Goal: Information Seeking & Learning: Learn about a topic

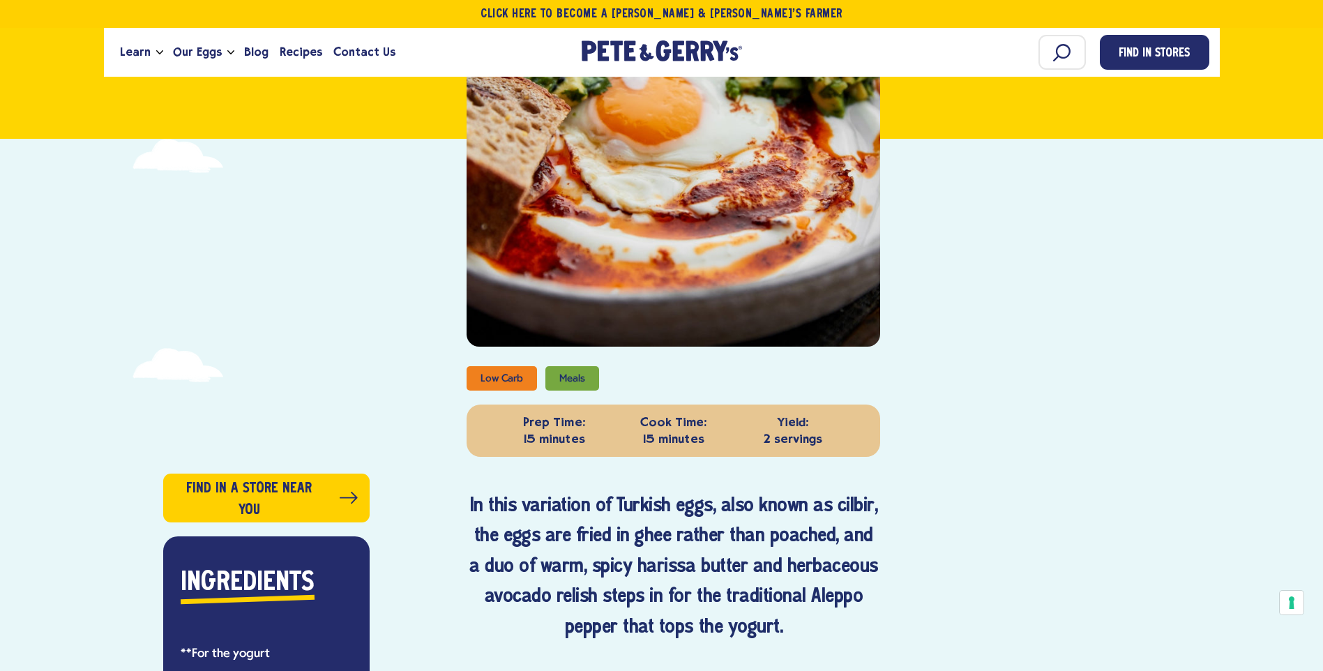
scroll to position [140, 0]
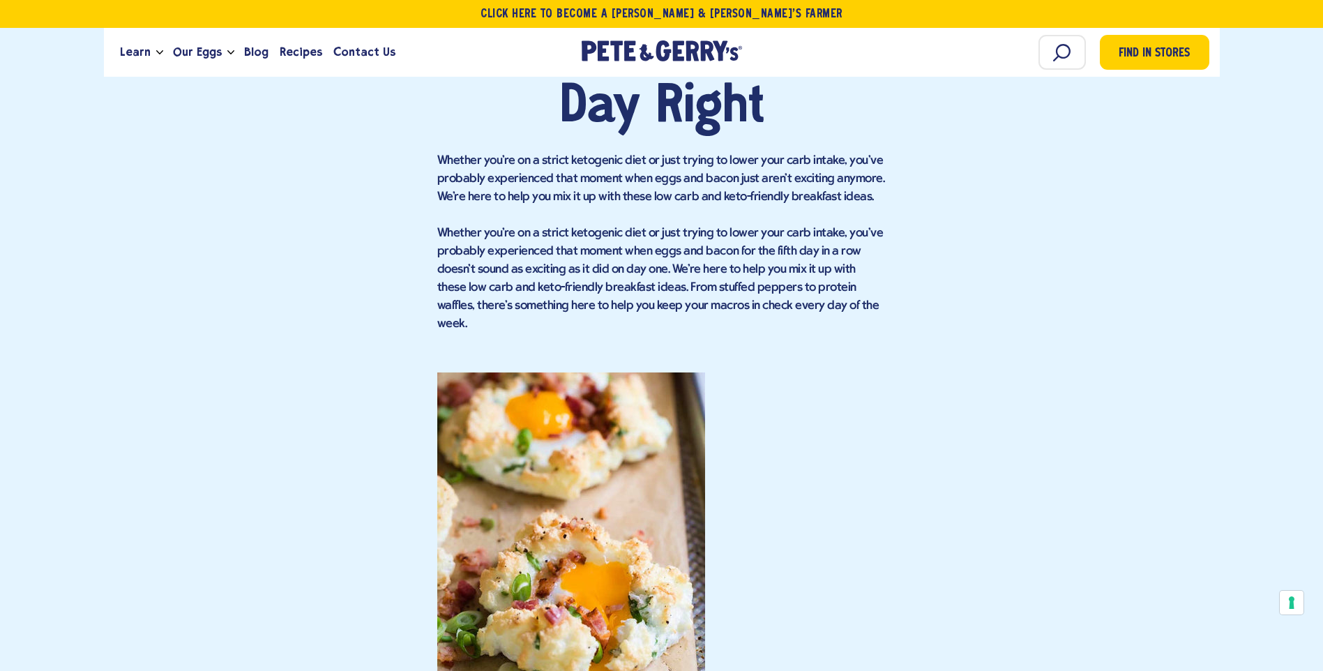
scroll to position [907, 0]
